Goal: Transaction & Acquisition: Purchase product/service

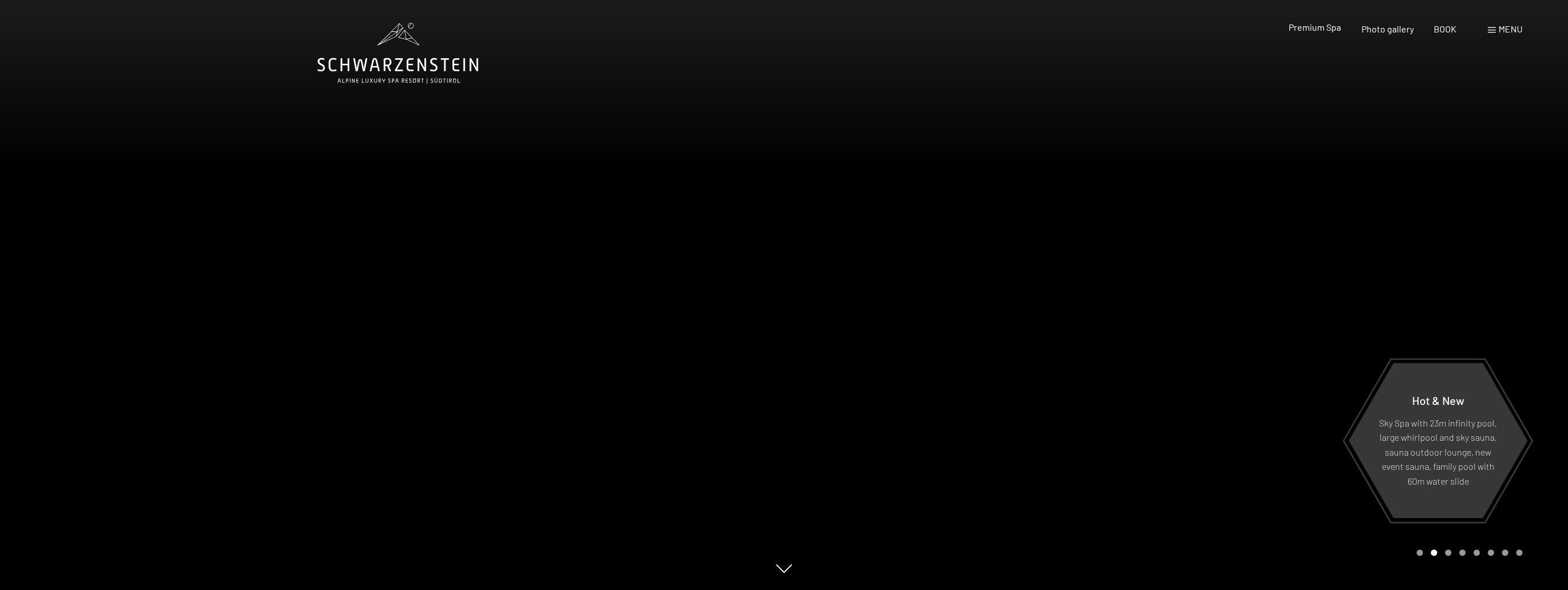
click at [1330, 30] on font "Premium Spa" at bounding box center [1315, 27] width 52 height 11
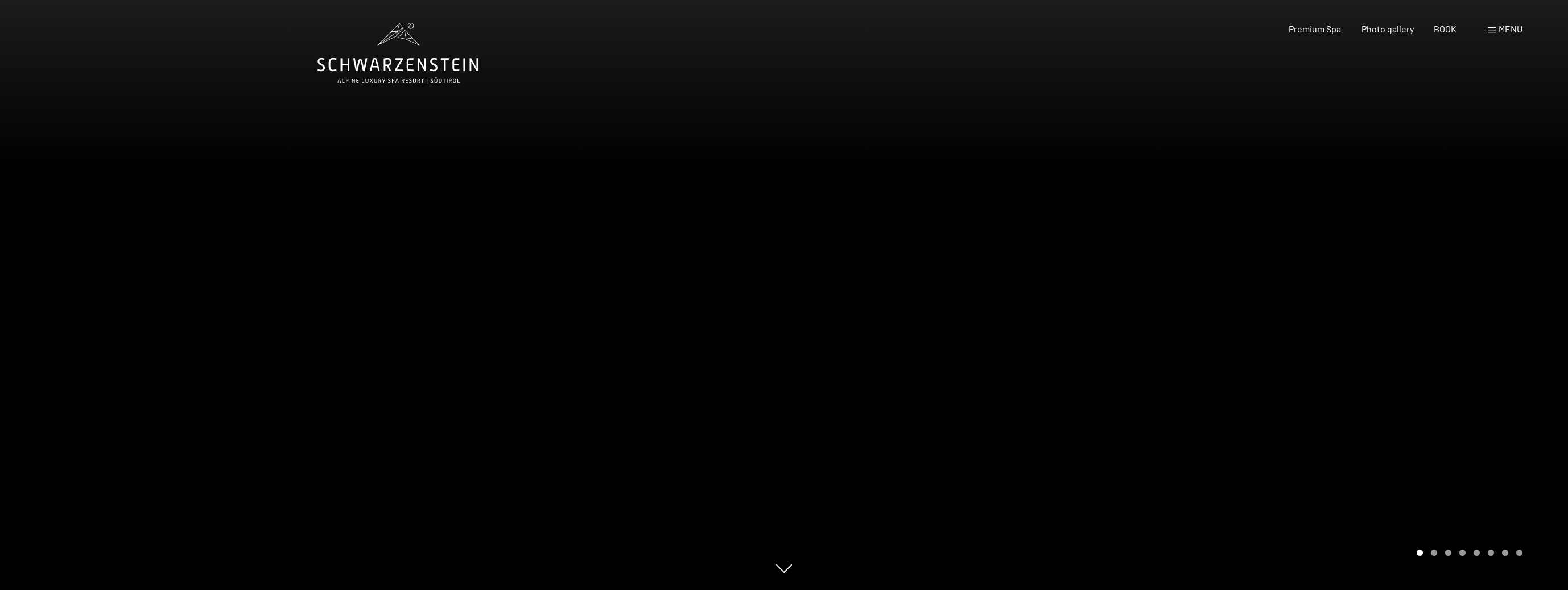
click at [1508, 33] on font "menu" at bounding box center [1511, 29] width 24 height 11
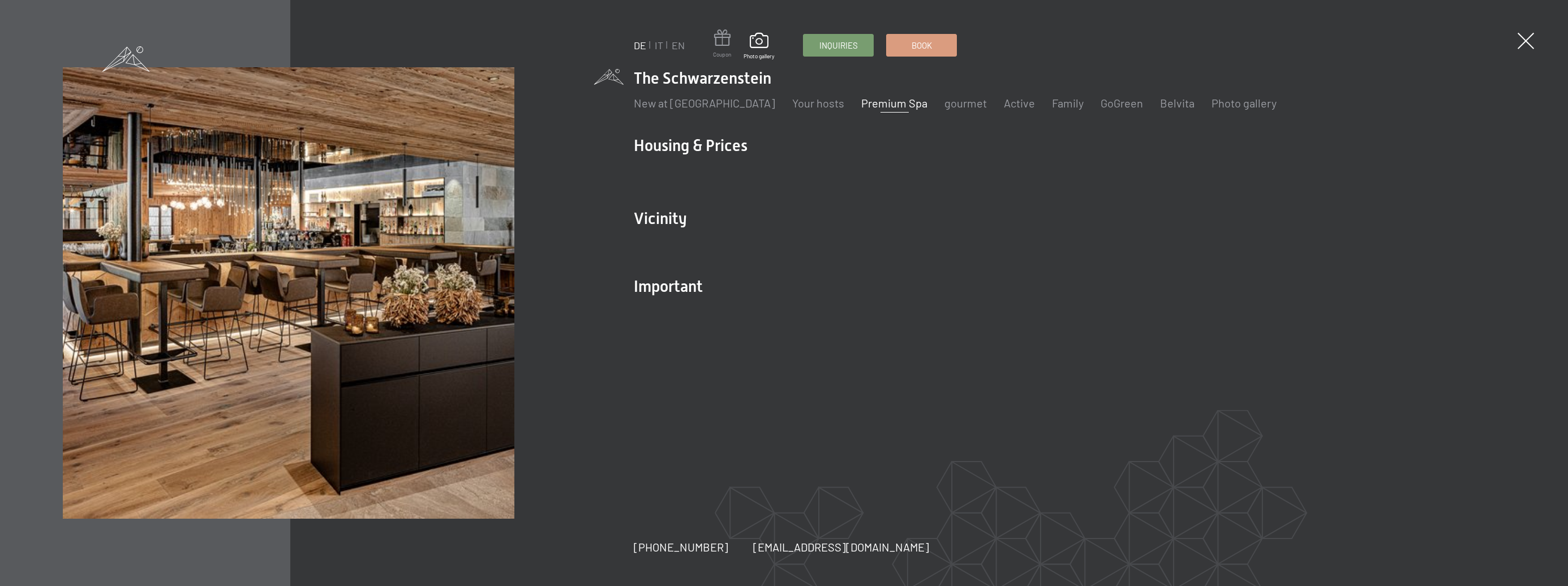
click at [725, 43] on span at bounding box center [722, 39] width 18 height 21
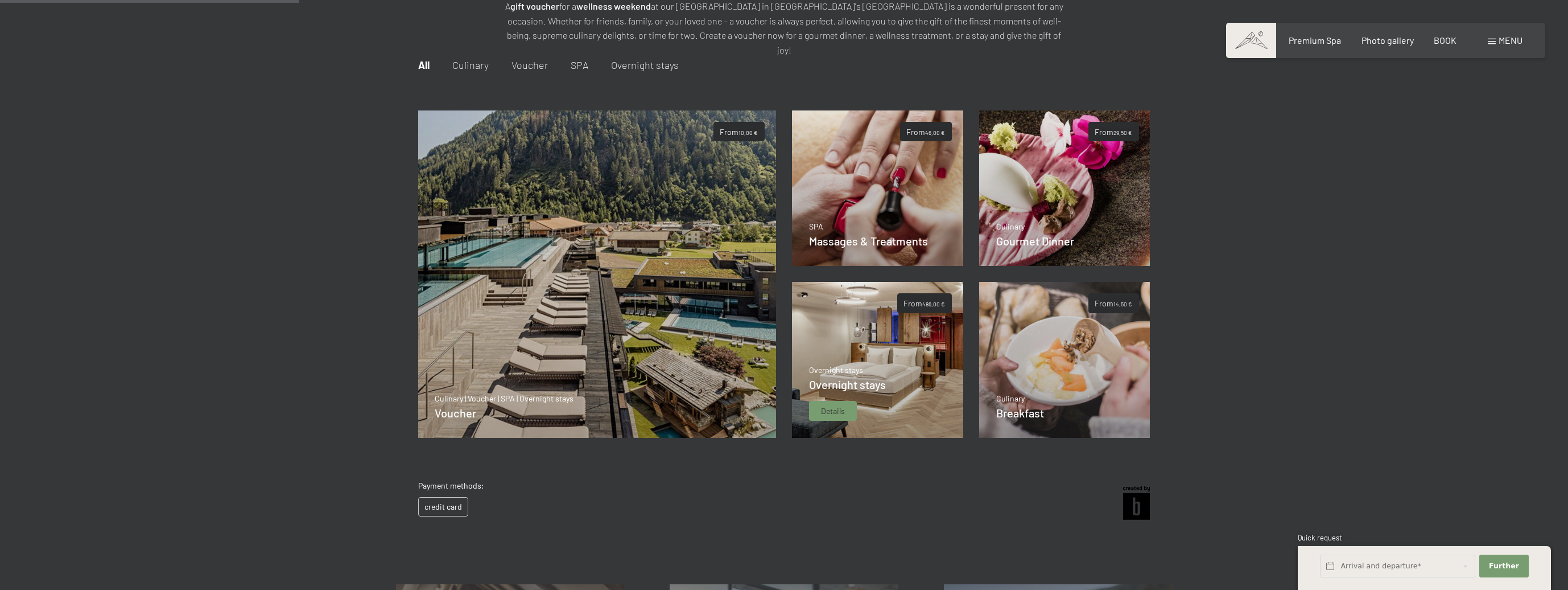
click at [827, 312] on img at bounding box center [878, 360] width 171 height 156
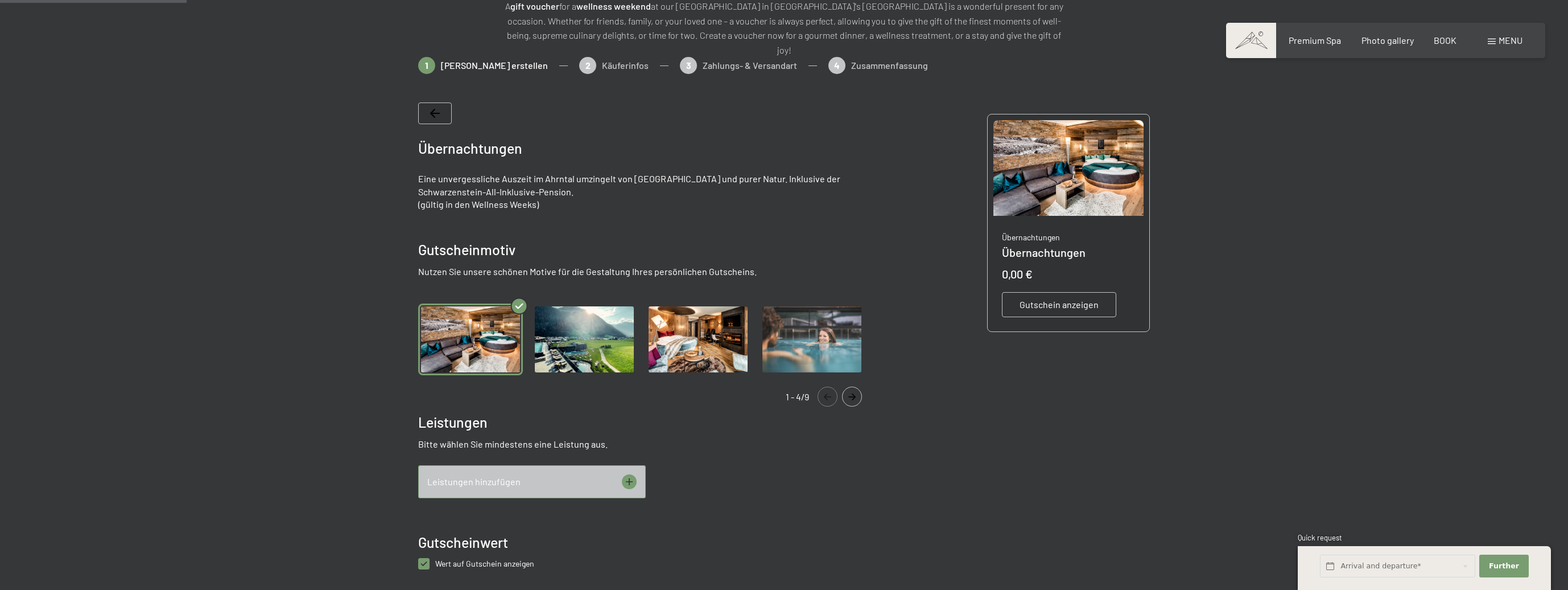
scroll to position [151, 0]
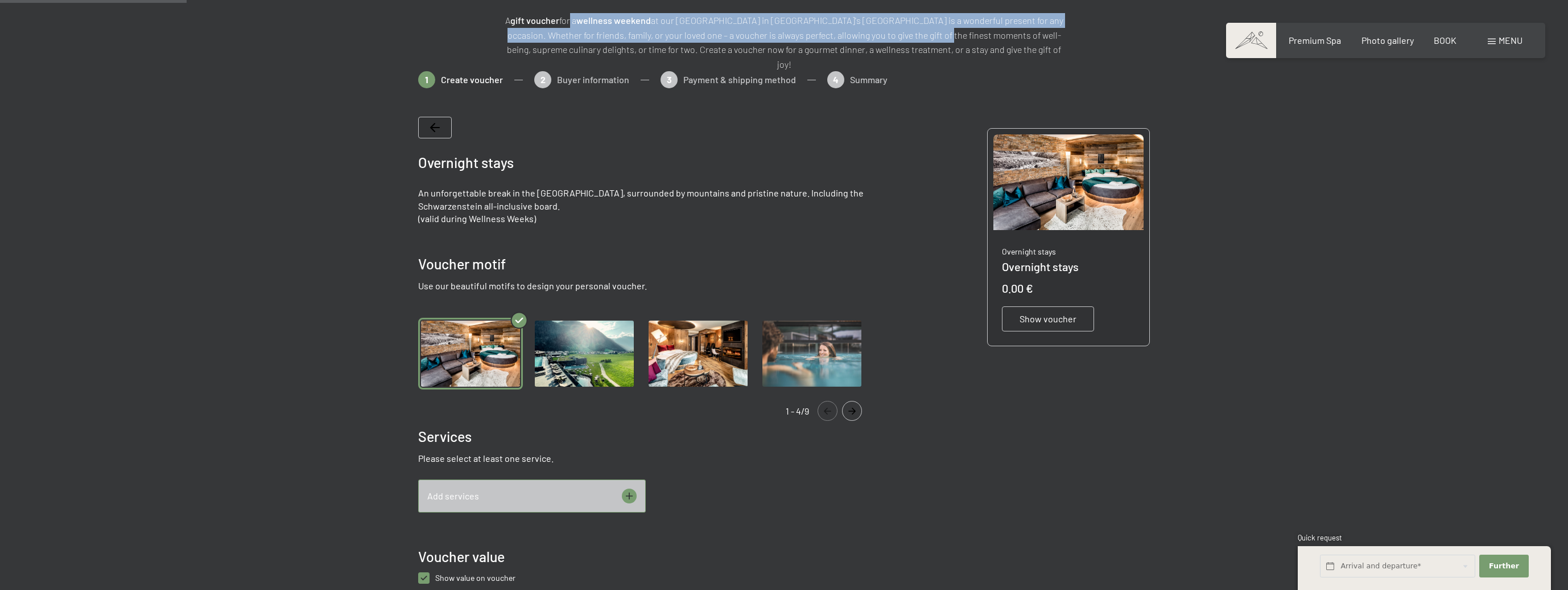
drag, startPoint x: 570, startPoint y: 23, endPoint x: 910, endPoint y: 36, distance: 340.2
click at [910, 36] on p "A gift voucher for a wellness weekend at our [GEOGRAPHIC_DATA] in [GEOGRAPHIC_D…" at bounding box center [784, 42] width 569 height 58
click at [910, 36] on font "at our [GEOGRAPHIC_DATA] in [GEOGRAPHIC_DATA]'s [GEOGRAPHIC_DATA] is a wonderfu…" at bounding box center [785, 42] width 556 height 54
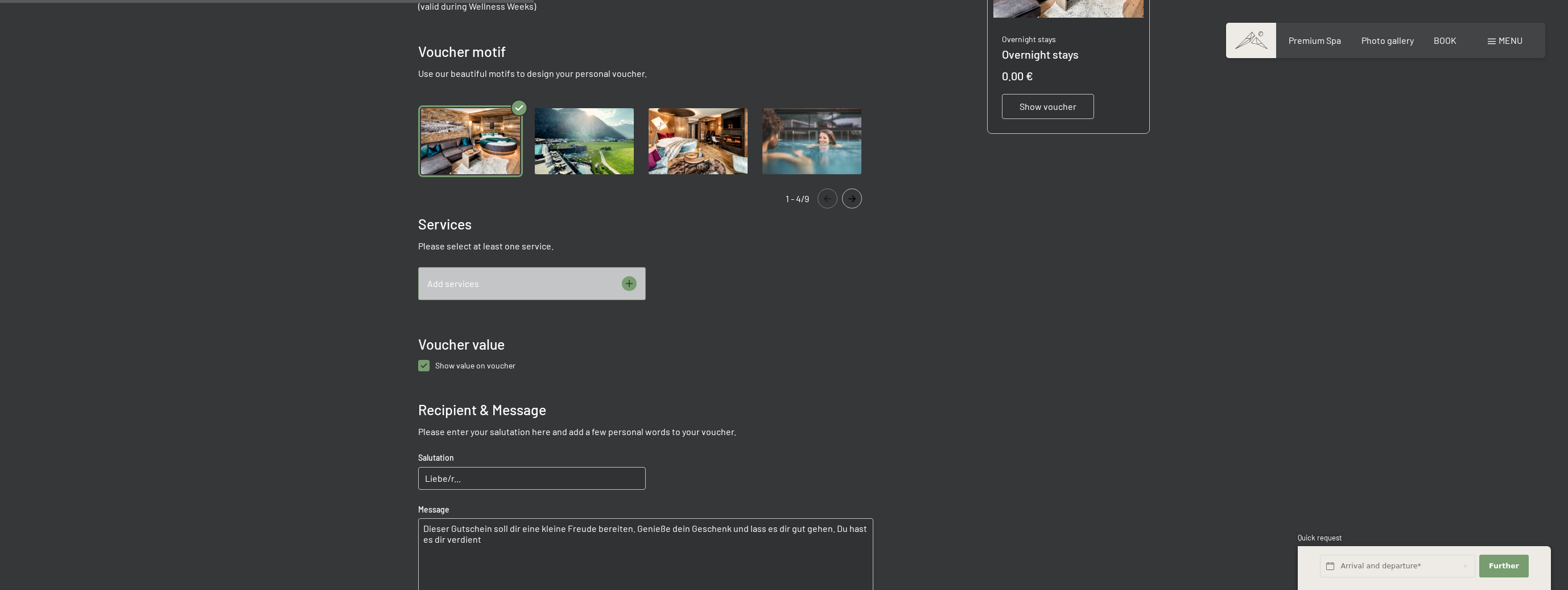
scroll to position [436, 0]
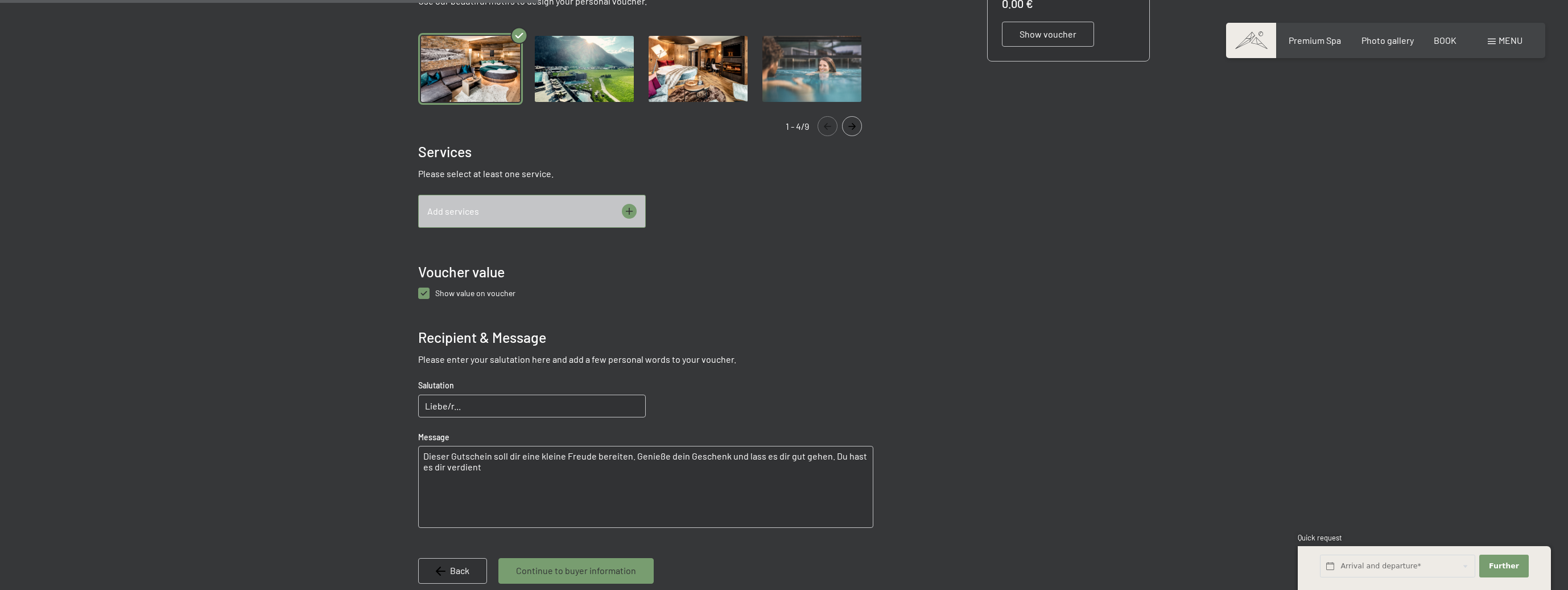
click at [425, 287] on anzeigen "checkbox" at bounding box center [423, 293] width 11 height 11
checkbox anzeigen "true"
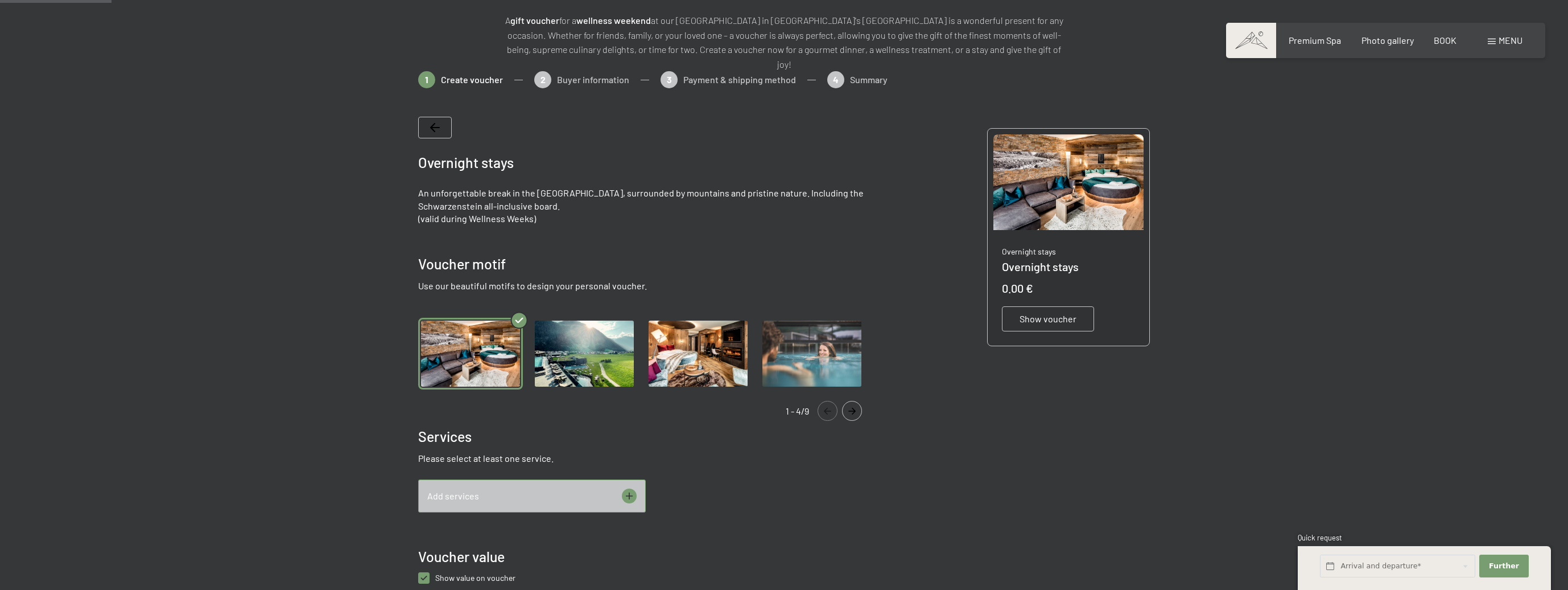
scroll to position [0, 0]
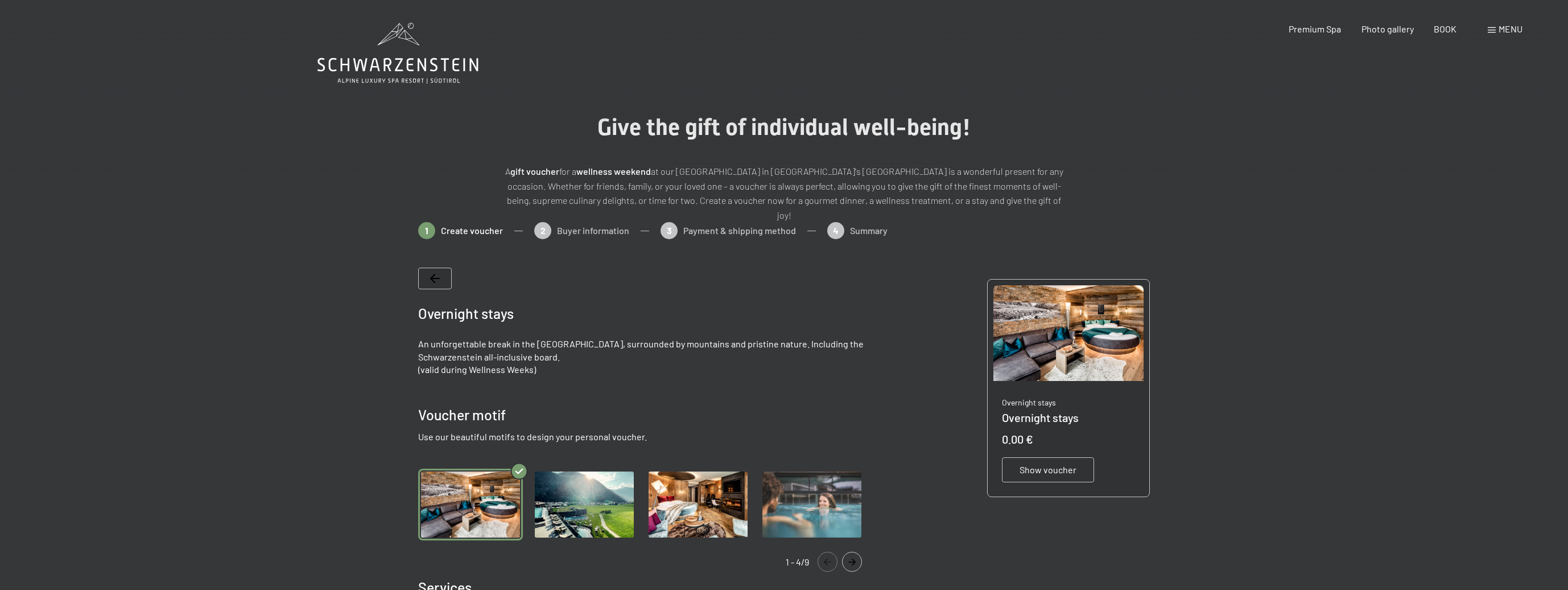
click at [856, 558] on icon "Navigate to next slide" at bounding box center [852, 562] width 19 height 7
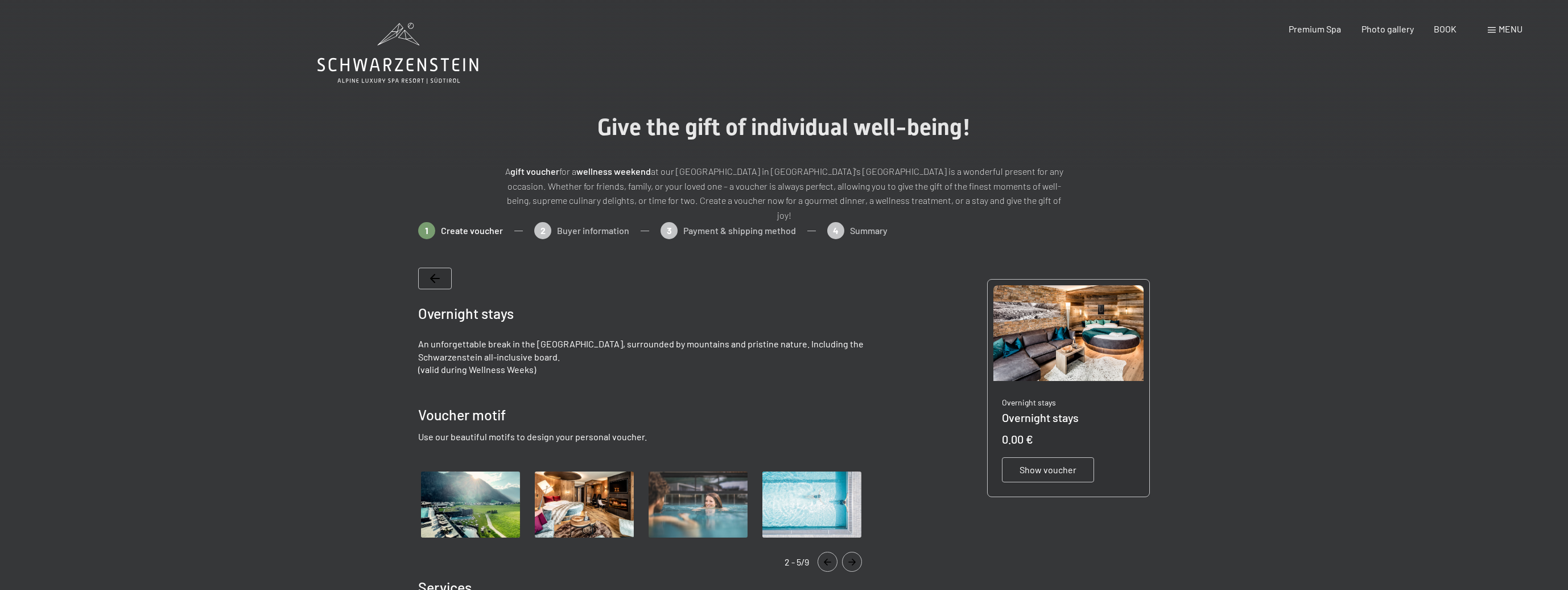
click at [854, 558] on icon "Navigate to next slide" at bounding box center [851, 562] width 7 height 7
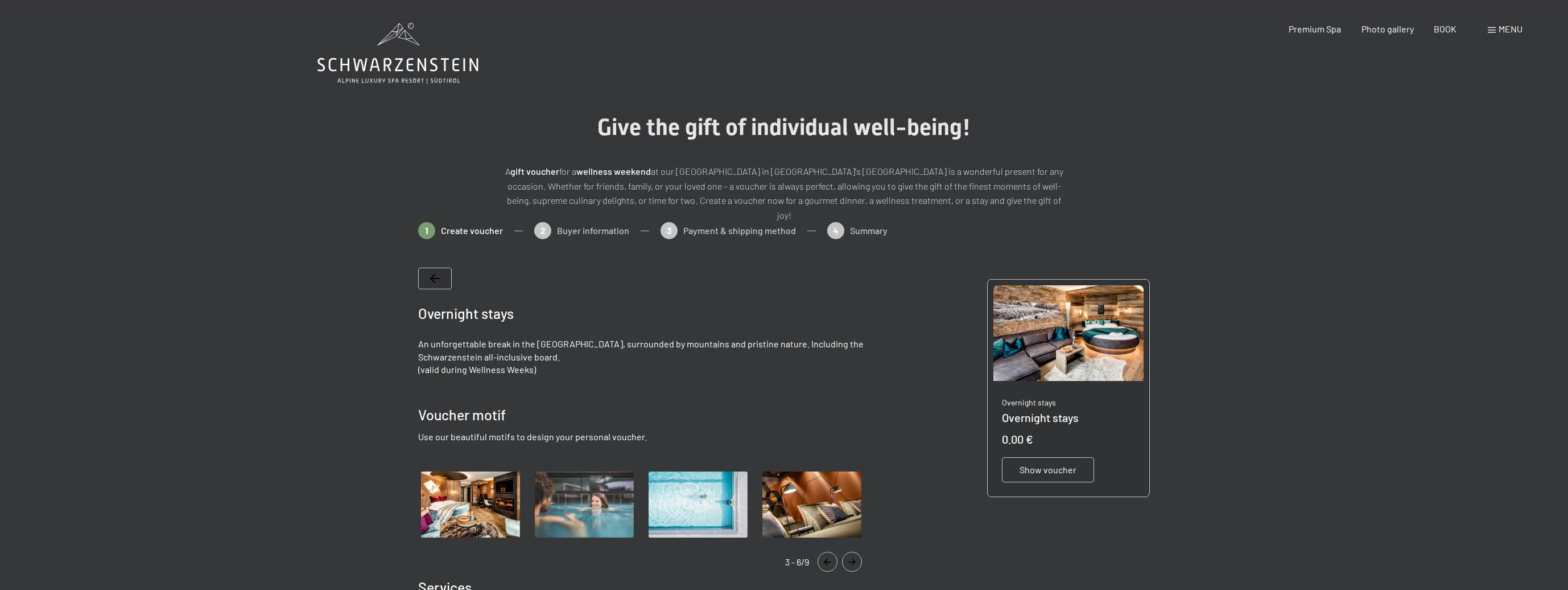
click at [854, 558] on icon "Navigate to next slide" at bounding box center [851, 562] width 7 height 7
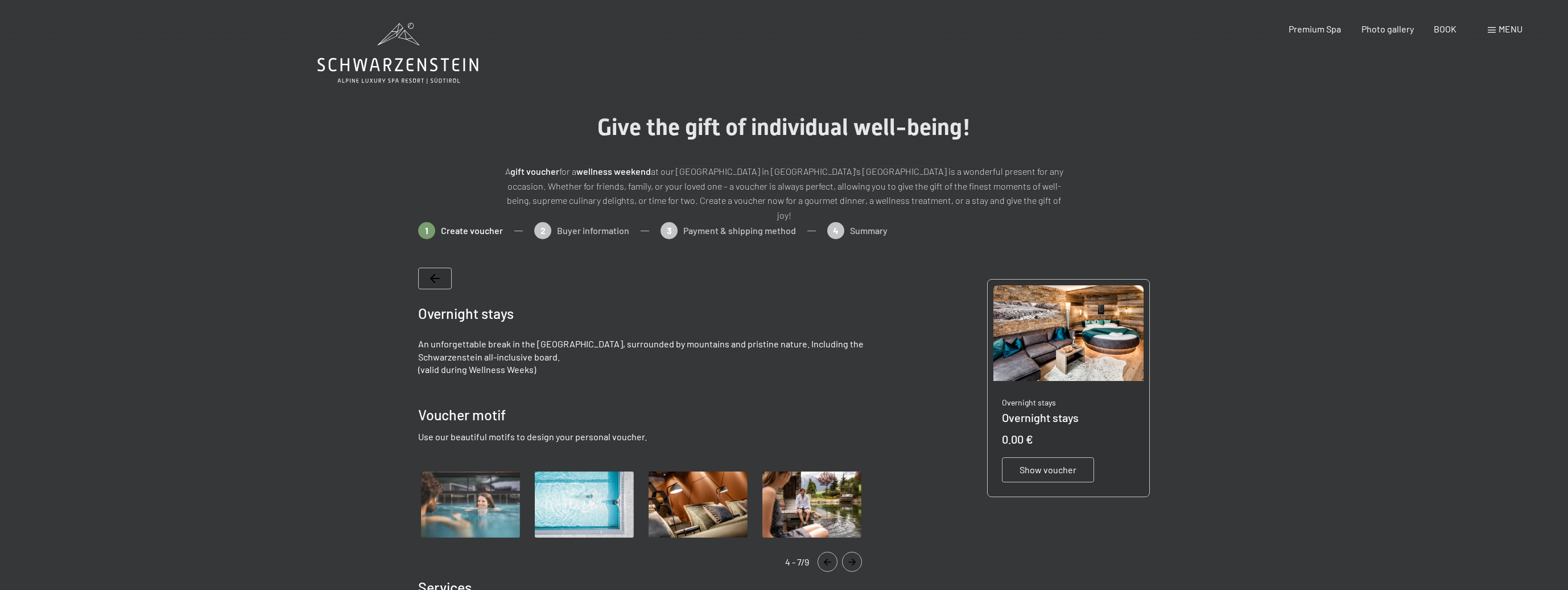
click at [854, 558] on icon "Navigate to next slide" at bounding box center [851, 562] width 7 height 7
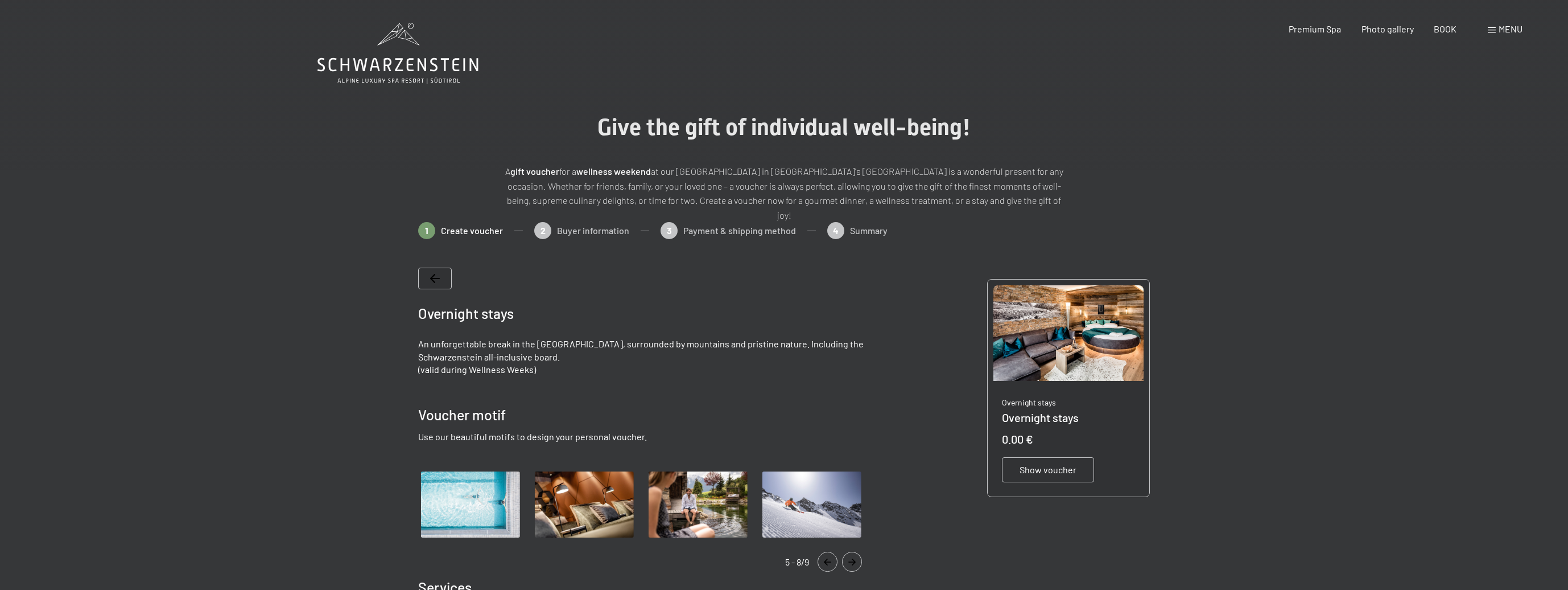
click at [854, 558] on icon "Navigate to next slide" at bounding box center [851, 562] width 7 height 7
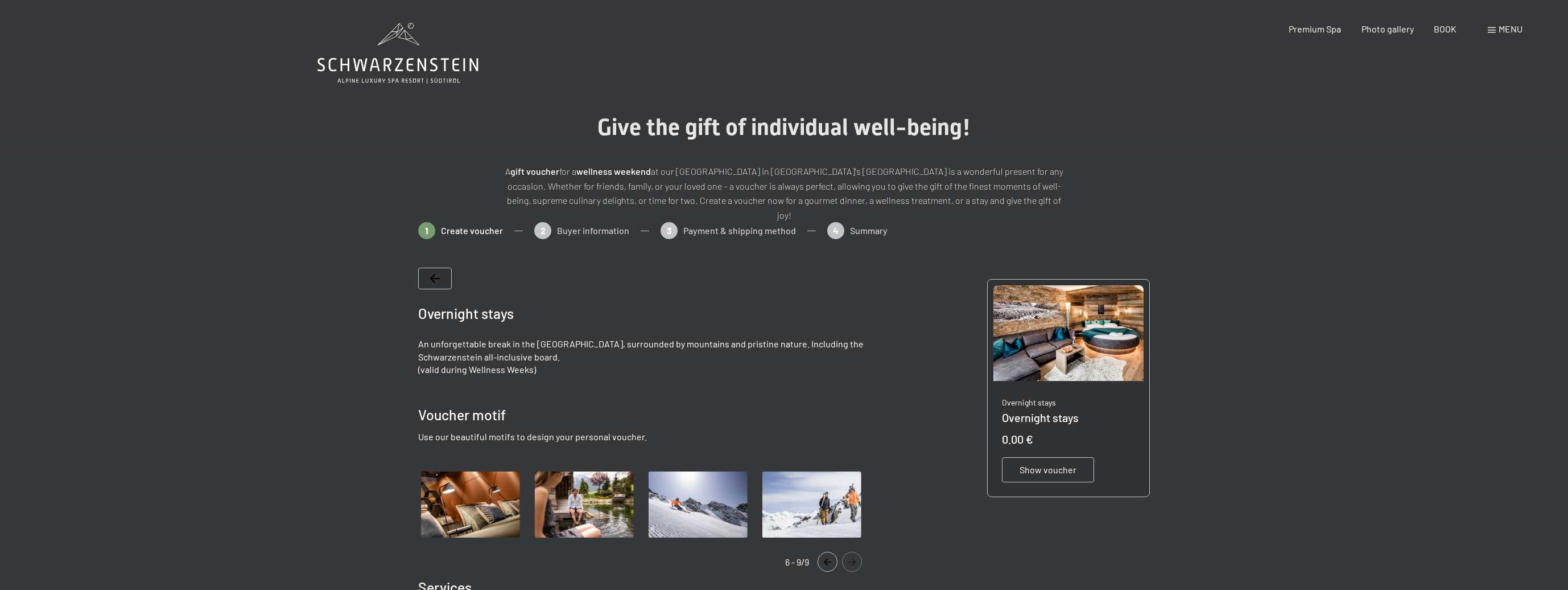
click at [832, 558] on icon "Navigate to previous slide" at bounding box center [828, 562] width 19 height 7
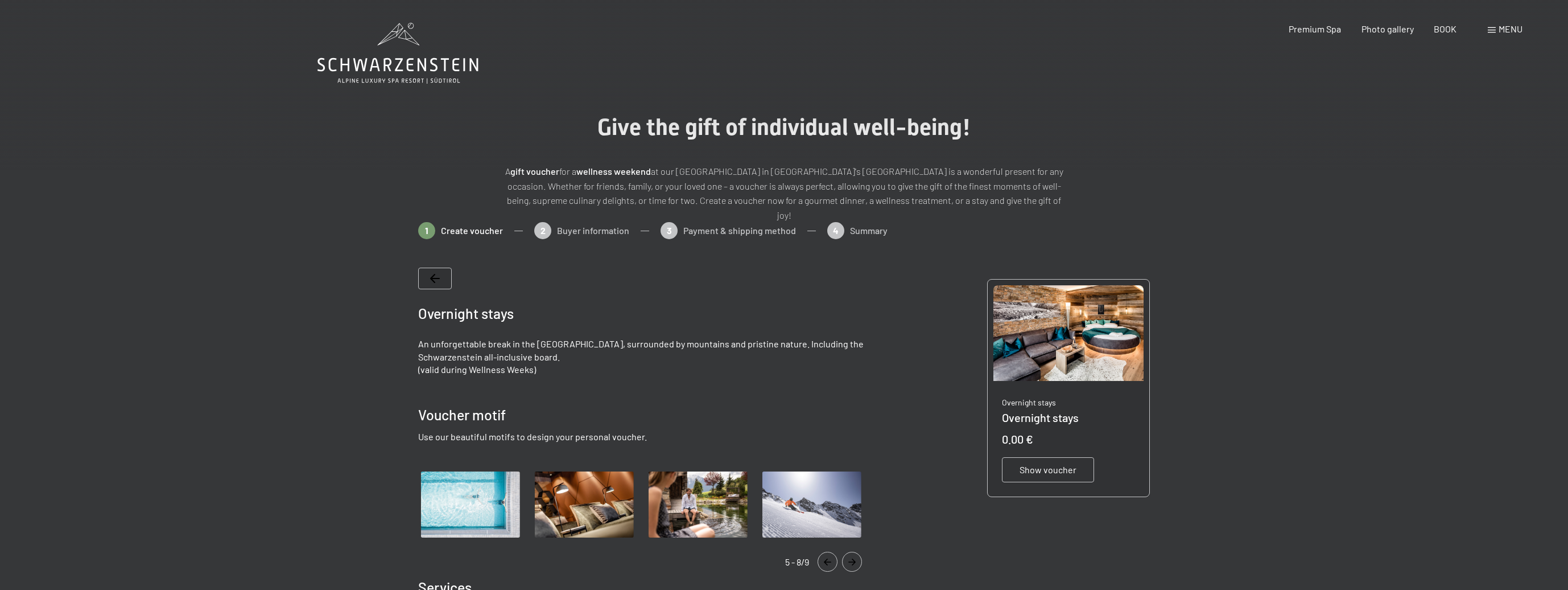
click at [832, 558] on icon "Navigate to previous slide" at bounding box center [828, 562] width 19 height 7
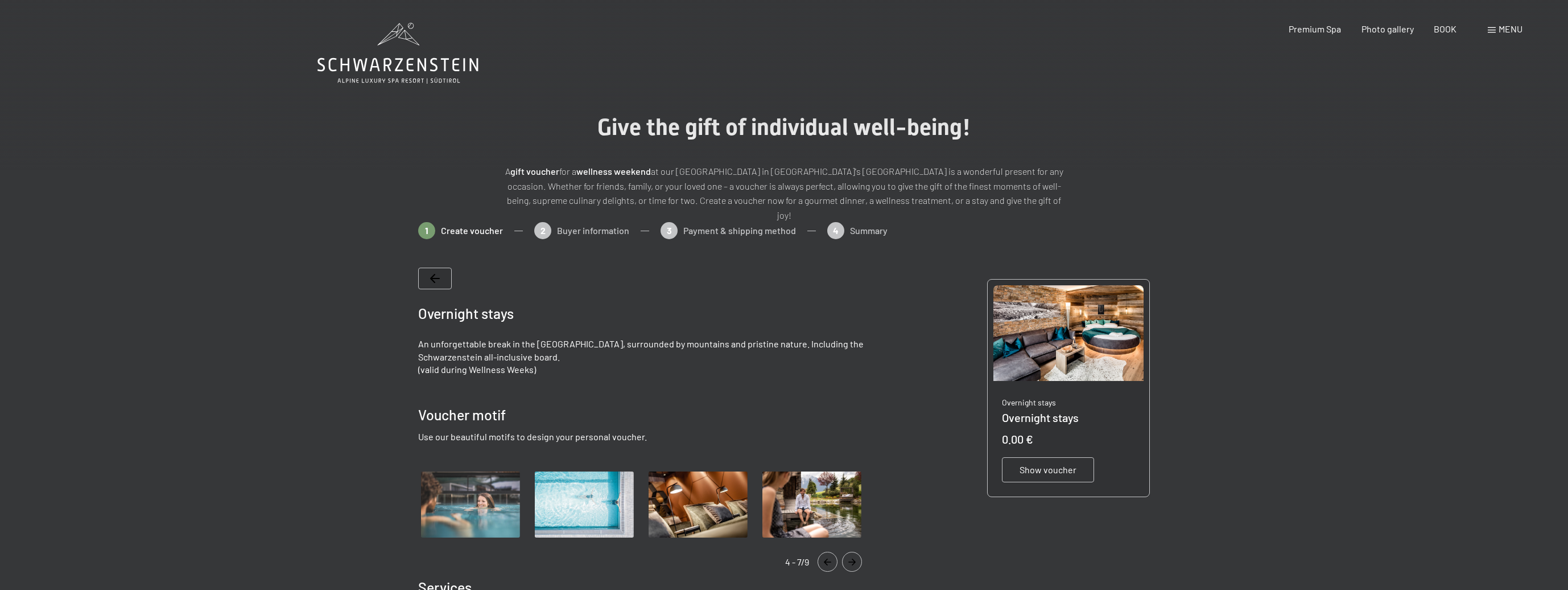
click at [832, 558] on icon "Navigate to previous slide" at bounding box center [828, 562] width 19 height 7
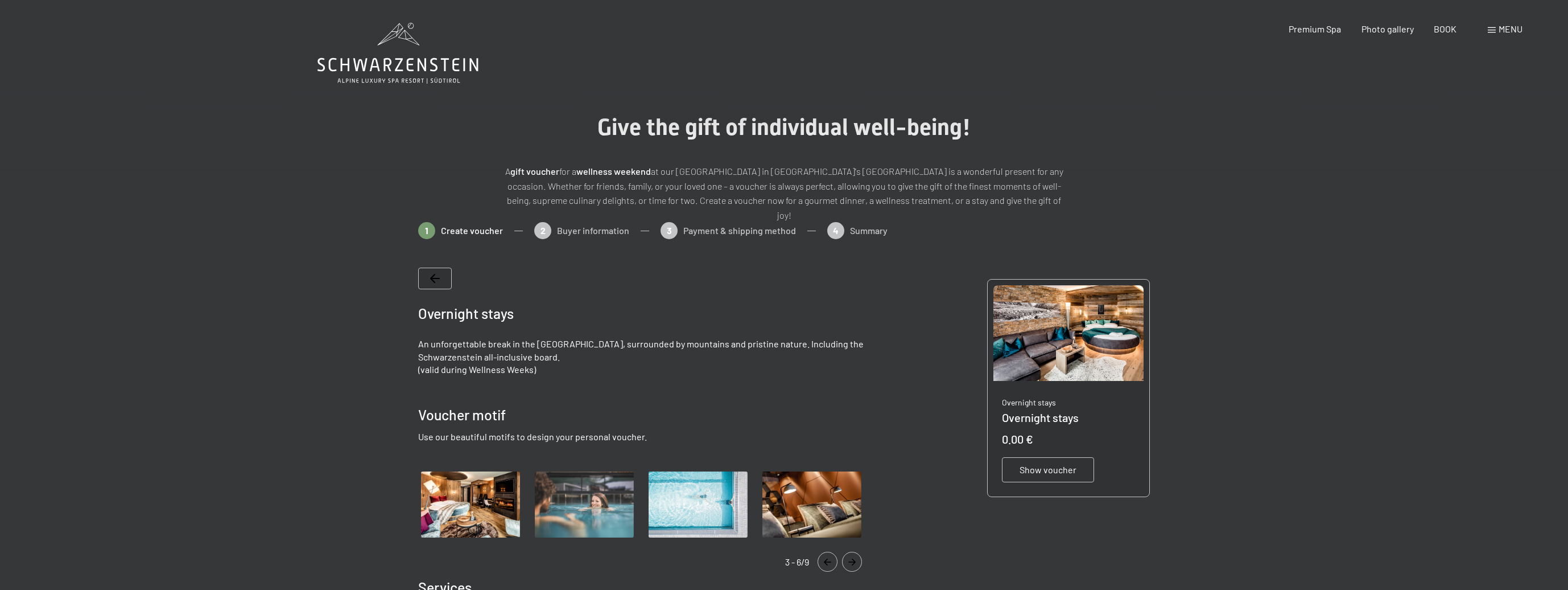
click at [832, 558] on icon "Navigate to previous slide" at bounding box center [828, 562] width 19 height 7
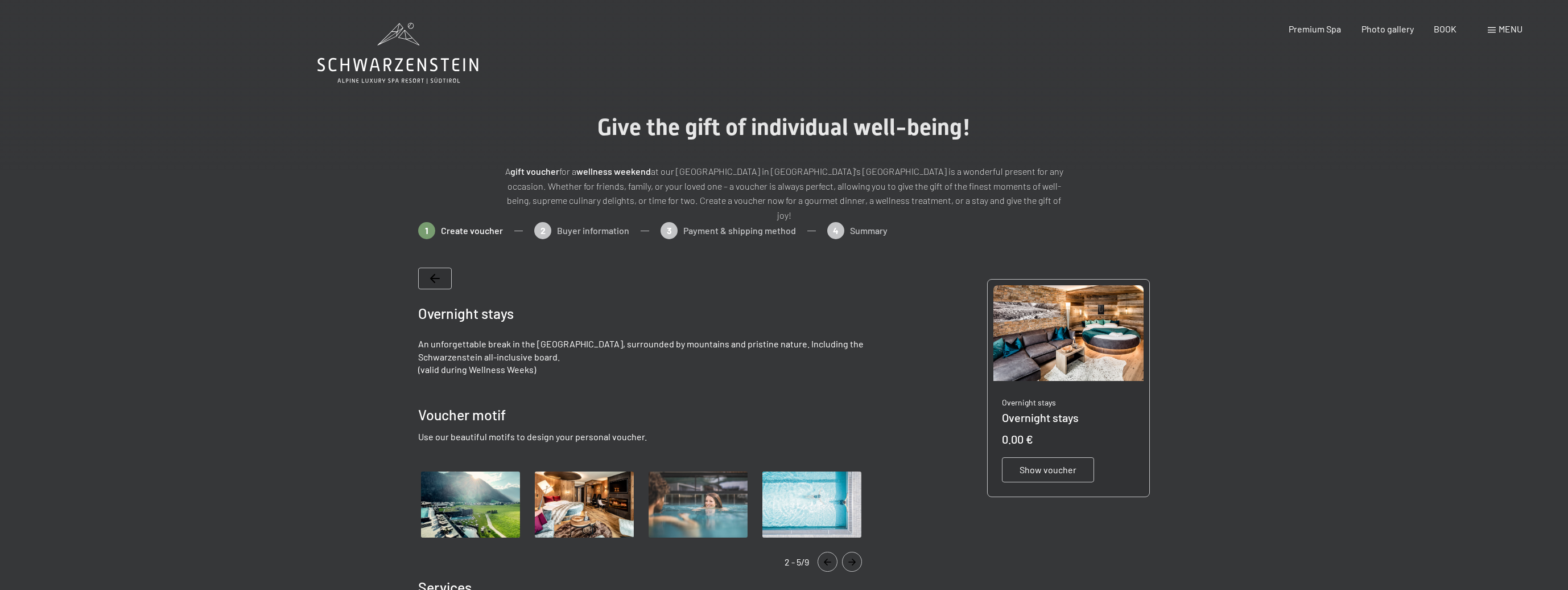
click at [832, 558] on icon "Navigate to previous slide" at bounding box center [828, 562] width 19 height 7
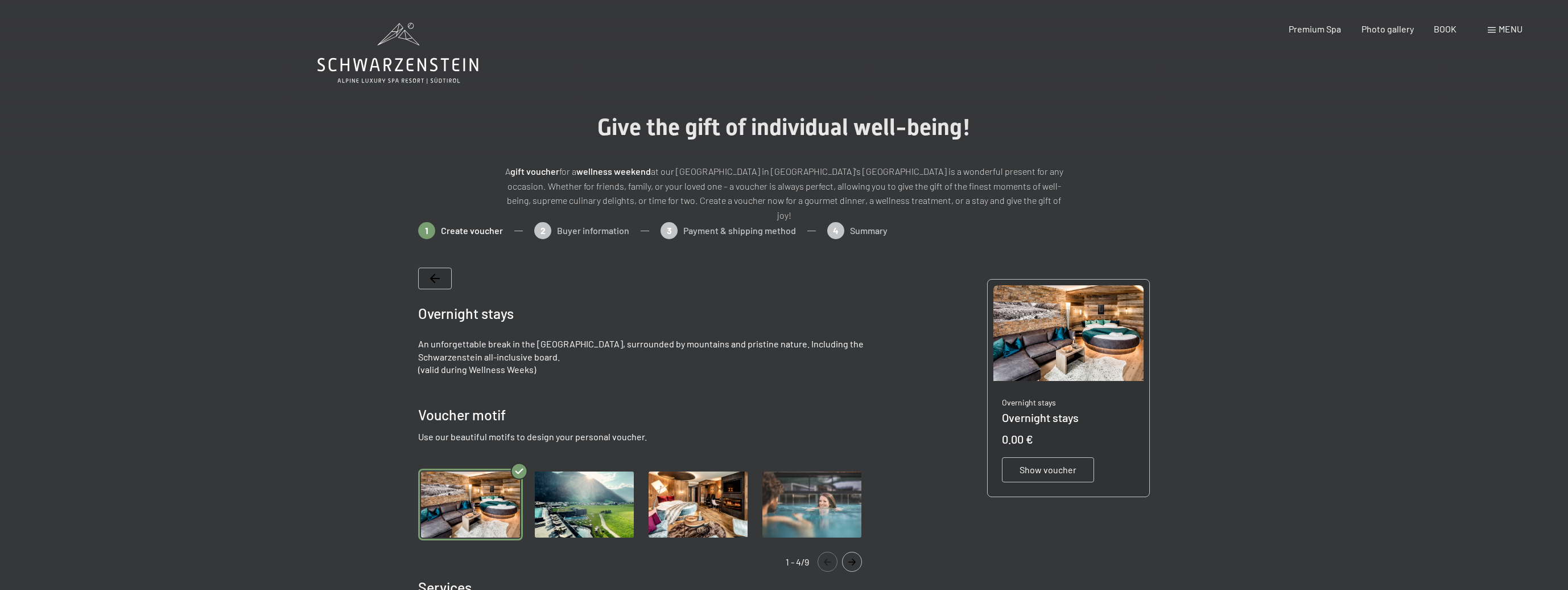
click at [832, 558] on icon "Navigate to previous slide" at bounding box center [828, 562] width 19 height 7
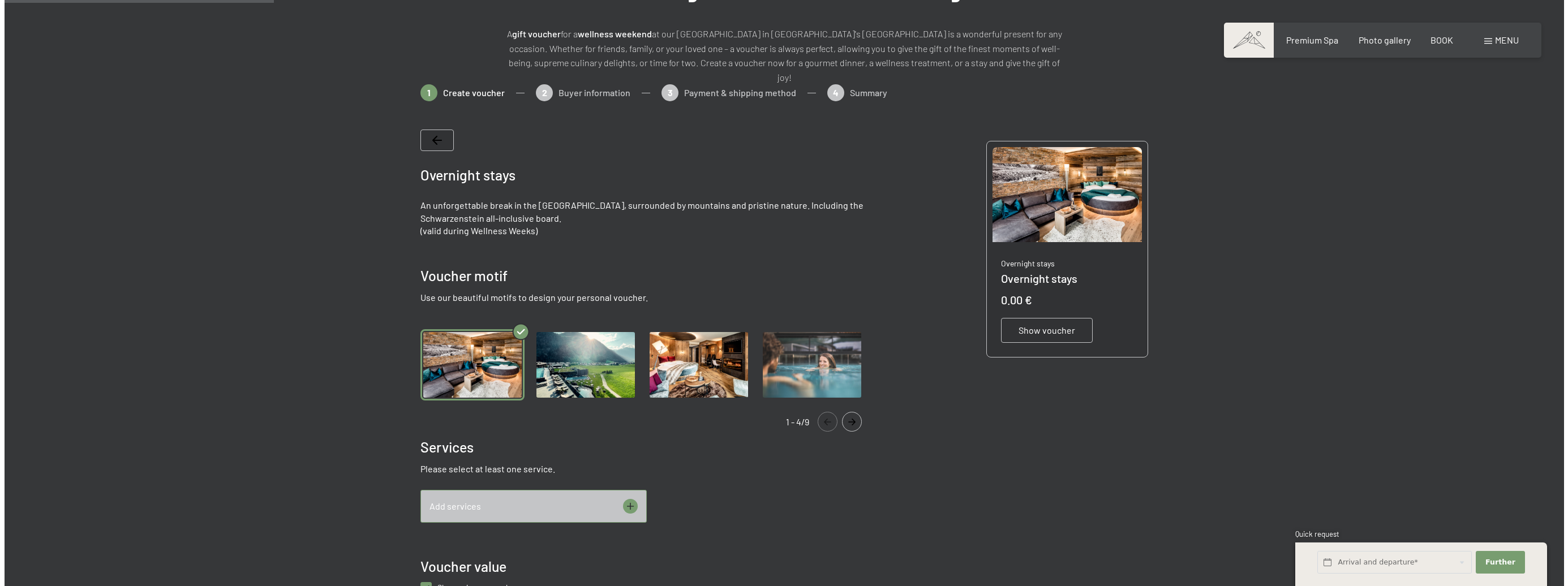
scroll to position [226, 0]
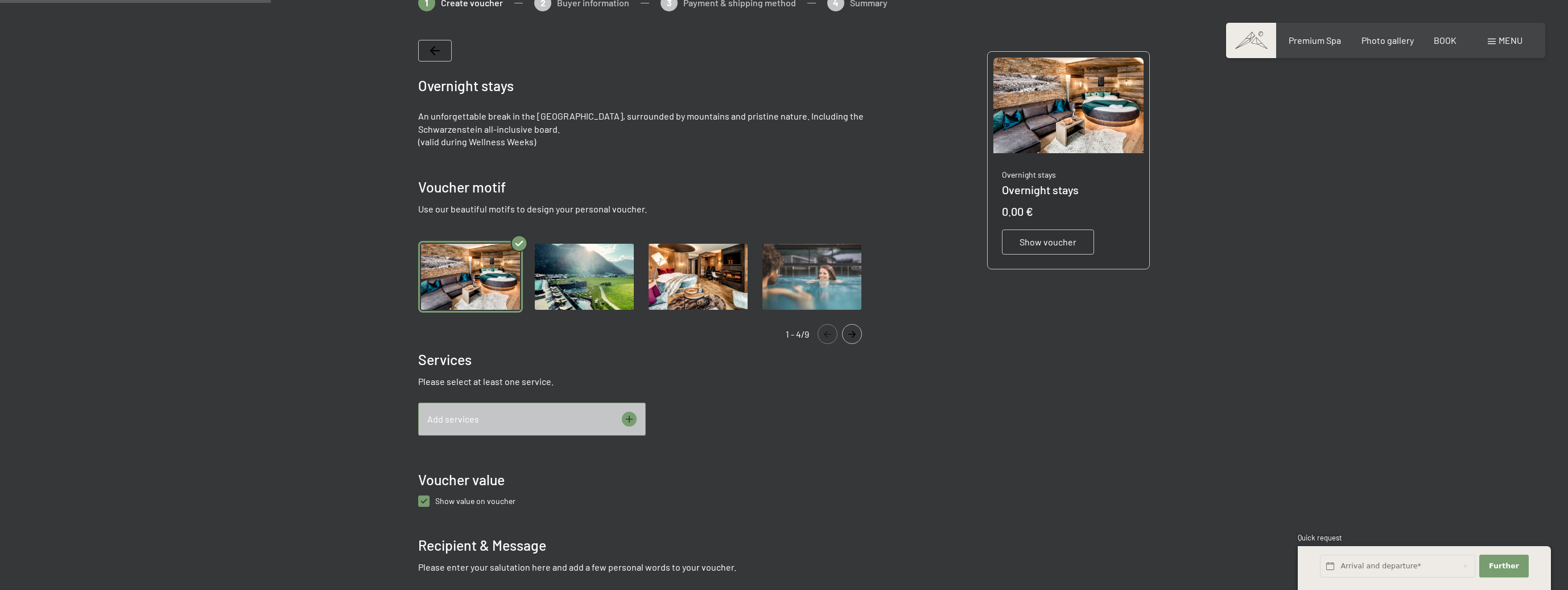
click at [635, 411] on icon at bounding box center [629, 419] width 15 height 15
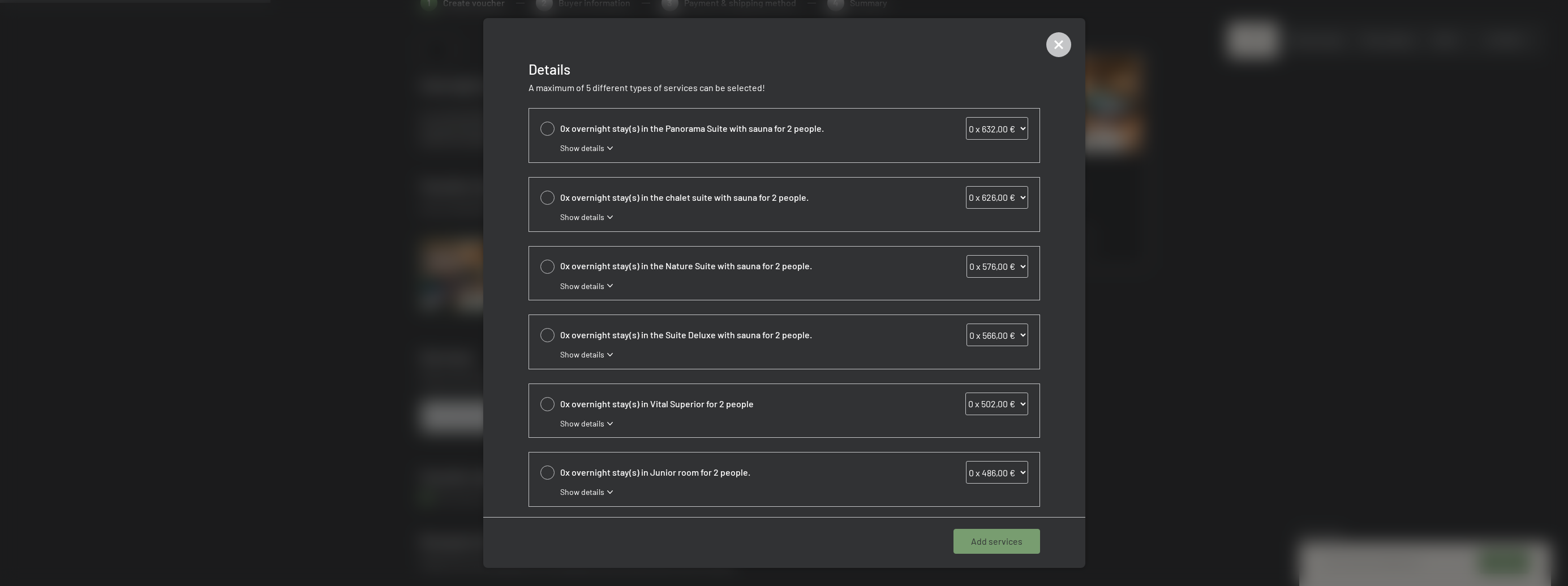
scroll to position [141, 0]
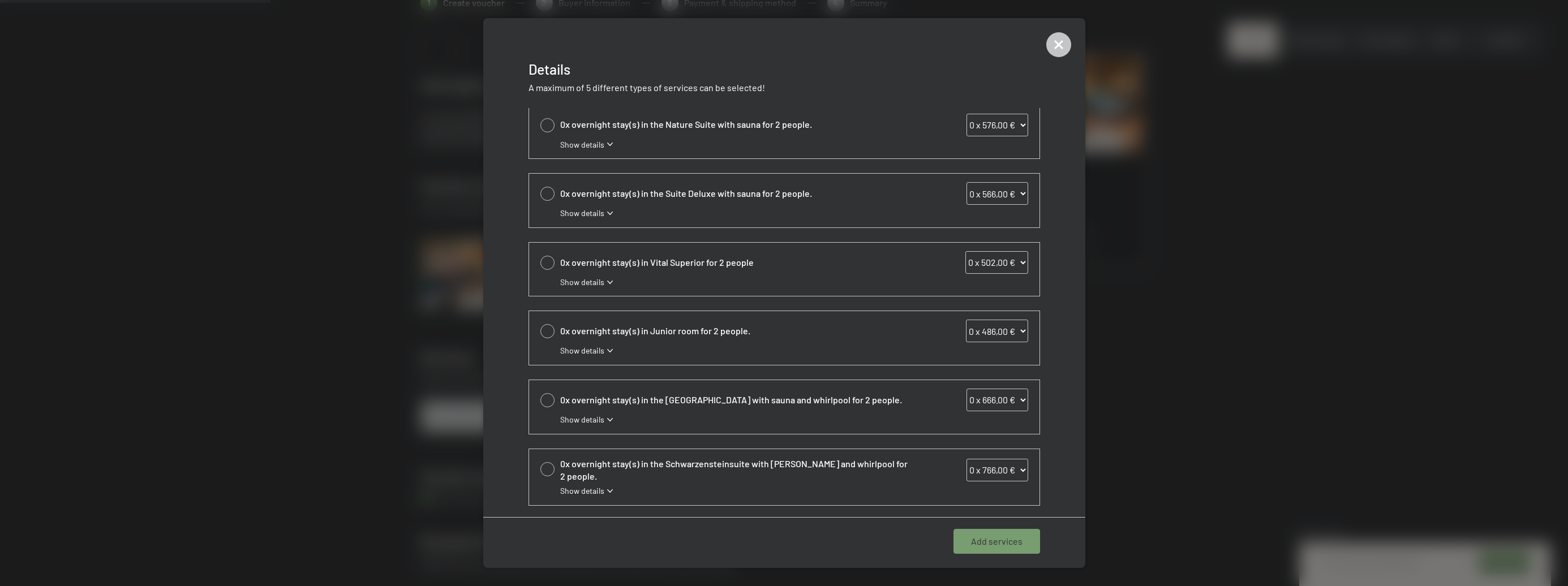
click at [611, 351] on icon at bounding box center [610, 350] width 5 height 3
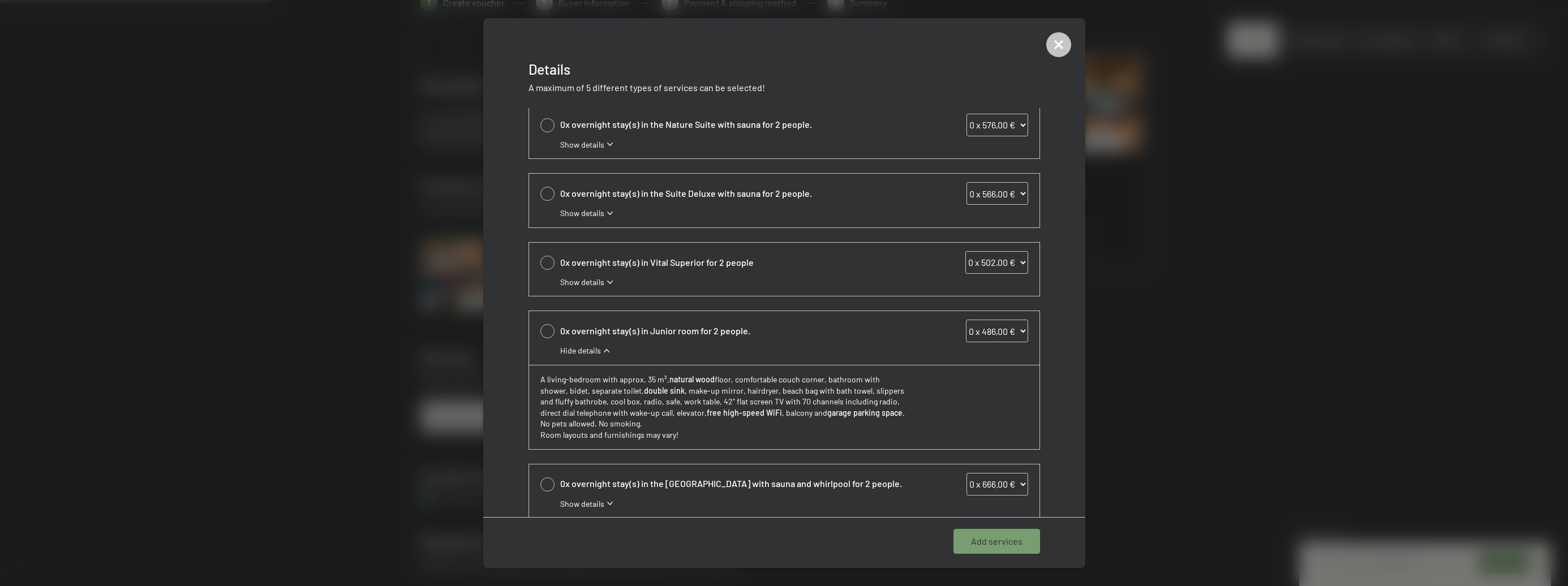
click at [549, 329] on div at bounding box center [547, 331] width 14 height 14
select select "1"
click at [989, 541] on font "1 Add service" at bounding box center [996, 541] width 52 height 11
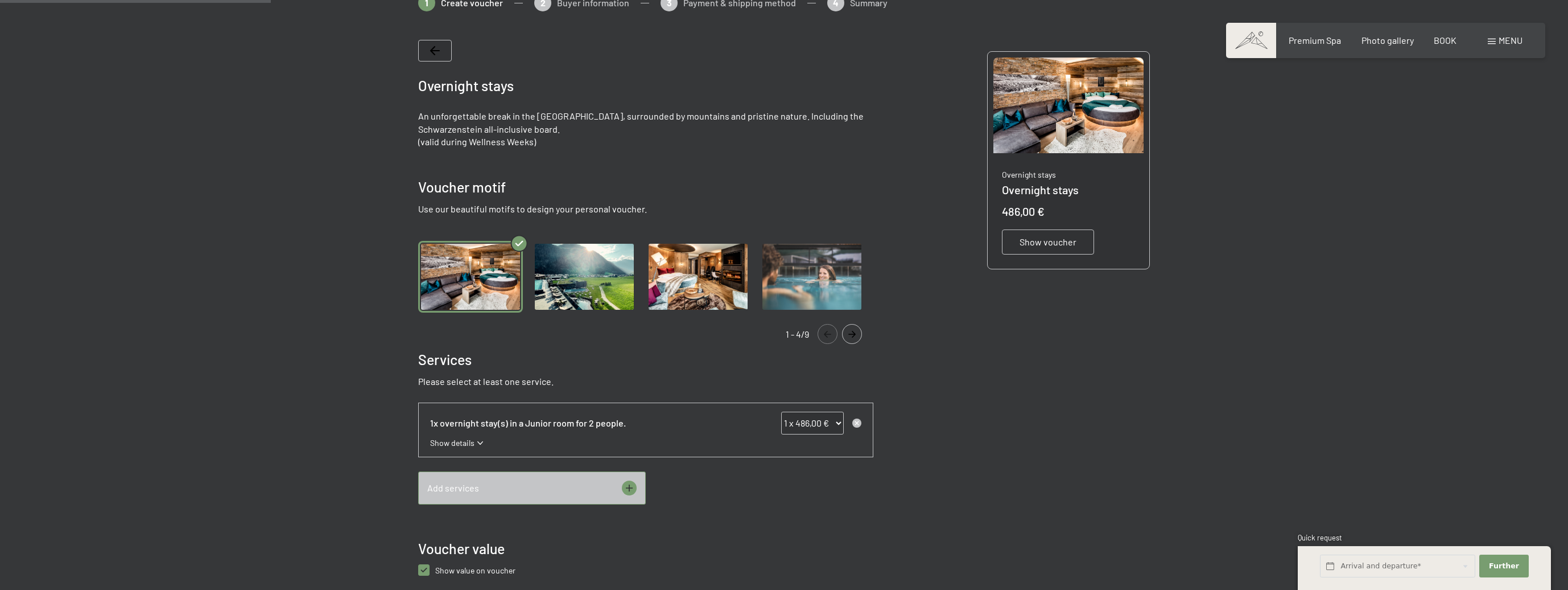
click at [1049, 235] on div "Show voucher" at bounding box center [1047, 242] width 92 height 25
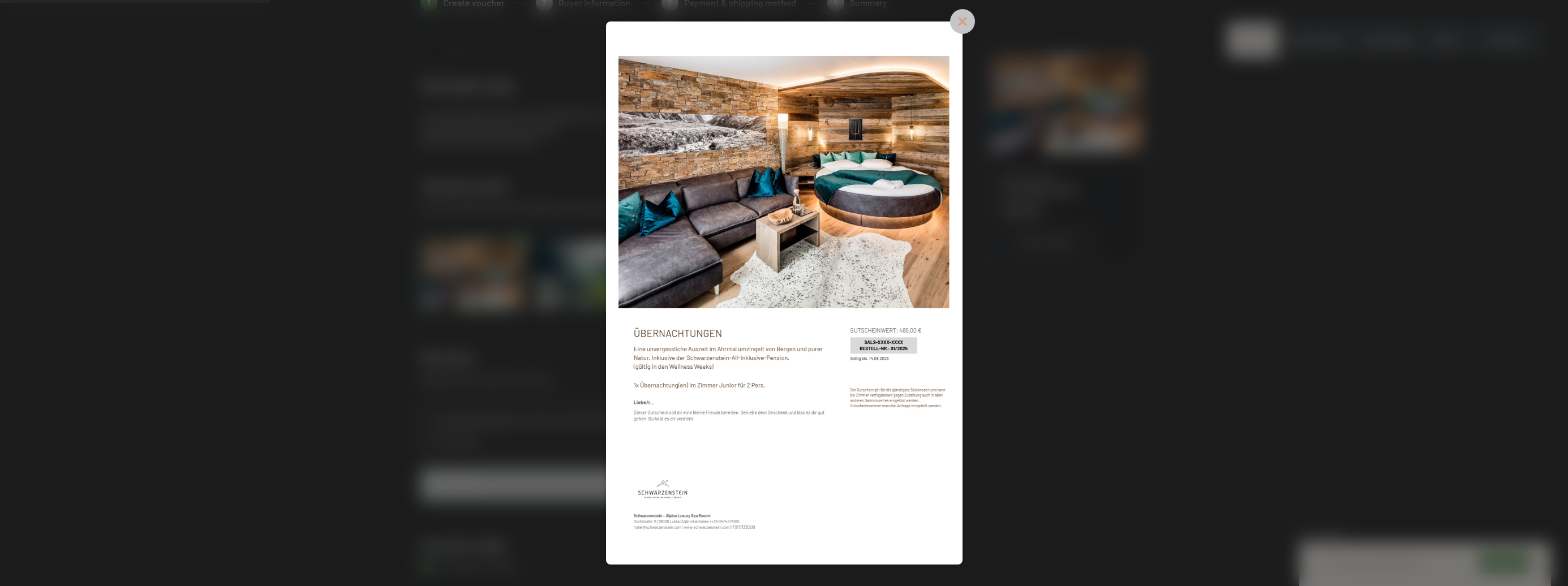
click at [967, 27] on icon at bounding box center [962, 21] width 25 height 25
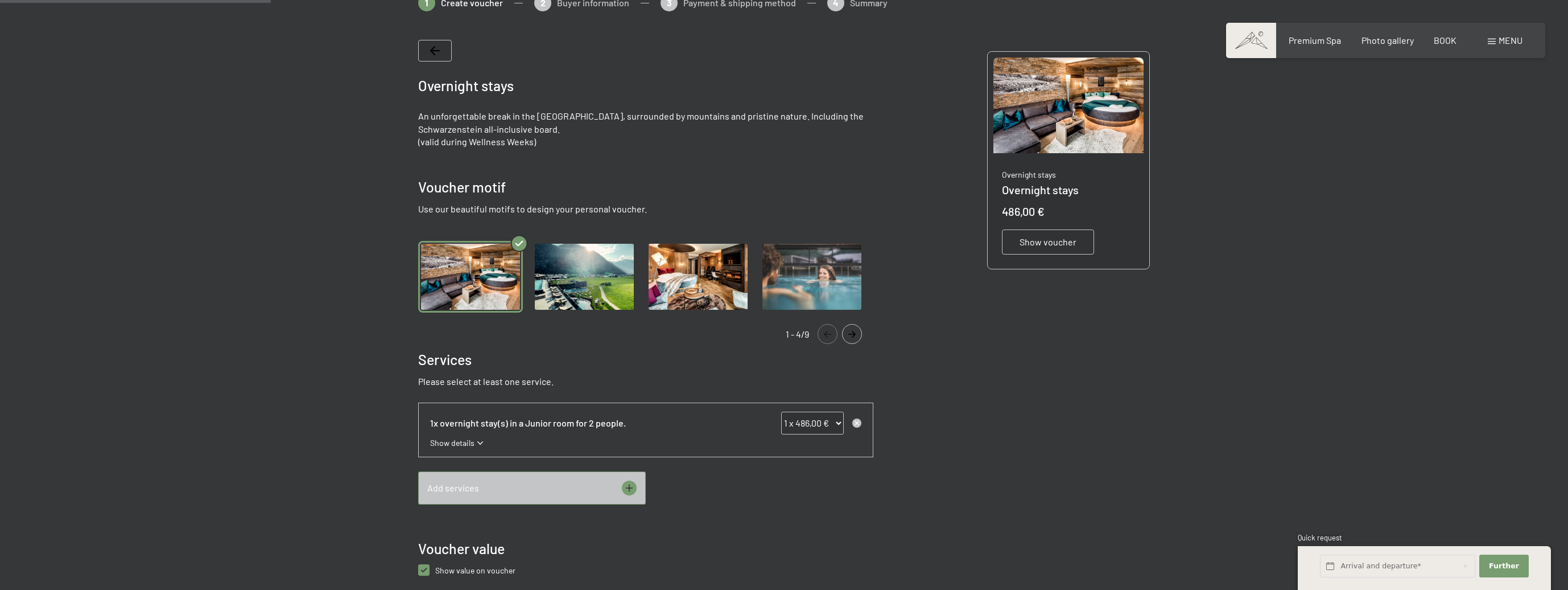
click at [422, 564] on anzeigen "checkbox" at bounding box center [423, 569] width 11 height 11
checkbox anzeigen "false"
click at [1060, 236] on font "Show voucher" at bounding box center [1048, 242] width 57 height 11
